Goal: Communication & Community: Answer question/provide support

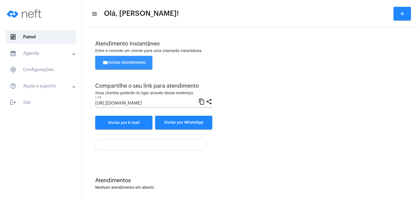
click at [134, 59] on button "videocam Iniciar Atendimento" at bounding box center [123, 63] width 57 height 14
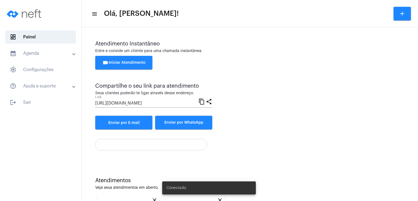
click at [114, 64] on button "videocam Iniciar Atendimento" at bounding box center [123, 63] width 57 height 14
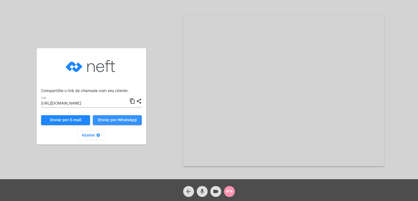
click at [121, 121] on span "Enviar por WhatsApp" at bounding box center [117, 120] width 39 height 4
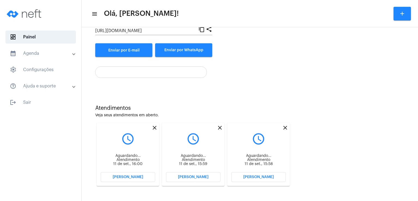
scroll to position [73, 0]
click at [285, 129] on mat-icon "close" at bounding box center [285, 127] width 7 height 7
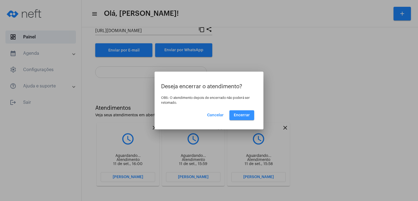
click at [245, 115] on span "Encerrar" at bounding box center [242, 115] width 16 height 4
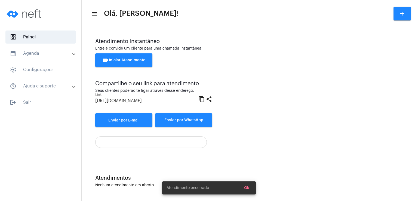
scroll to position [73, 0]
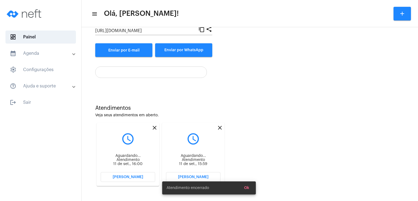
click at [218, 128] on mat-icon "close" at bounding box center [220, 127] width 7 height 7
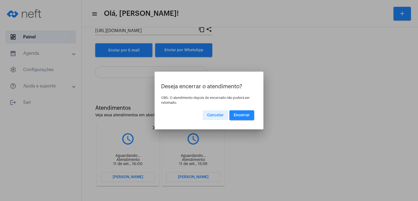
click at [240, 114] on span "Encerrar" at bounding box center [242, 115] width 16 height 4
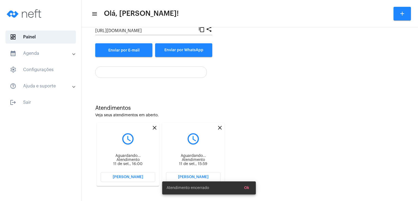
scroll to position [73, 0]
click at [152, 129] on mat-icon "close" at bounding box center [154, 127] width 7 height 7
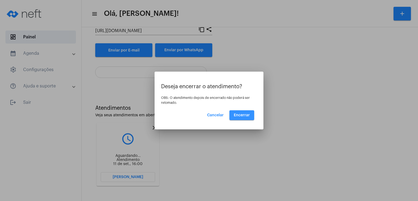
click at [246, 118] on button "Encerrar" at bounding box center [241, 115] width 25 height 10
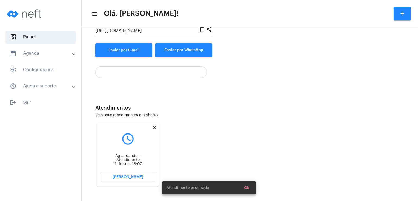
scroll to position [2, 0]
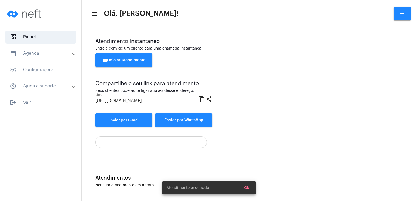
click at [136, 64] on button "videocam Iniciar Atendimento" at bounding box center [123, 60] width 57 height 14
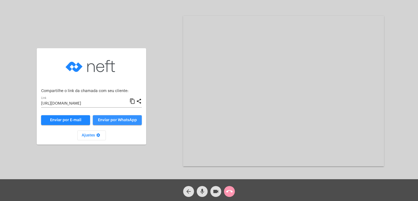
click at [121, 119] on span "Enviar por WhatsApp" at bounding box center [117, 120] width 39 height 4
